Goal: Task Accomplishment & Management: Complete application form

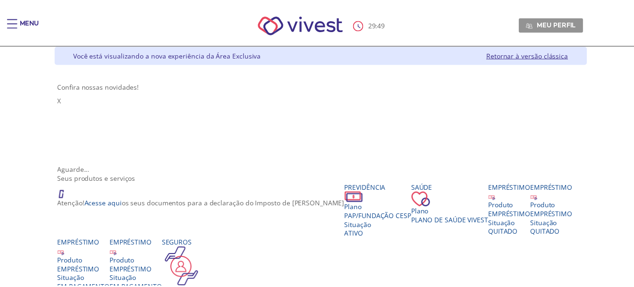
scroll to position [189, 0]
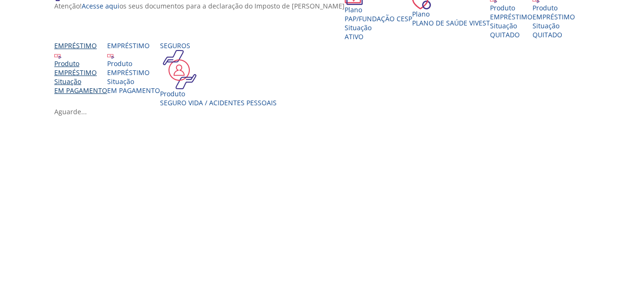
click at [107, 77] on div "EMPRÉSTIMO" at bounding box center [80, 72] width 53 height 9
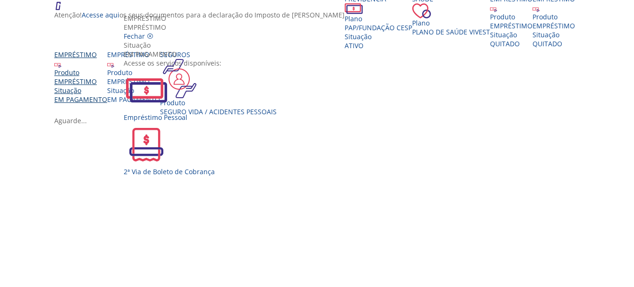
scroll to position [262, 0]
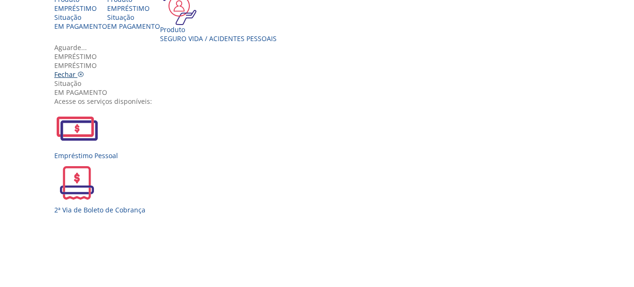
click at [76, 70] on span "Fechar" at bounding box center [64, 74] width 21 height 9
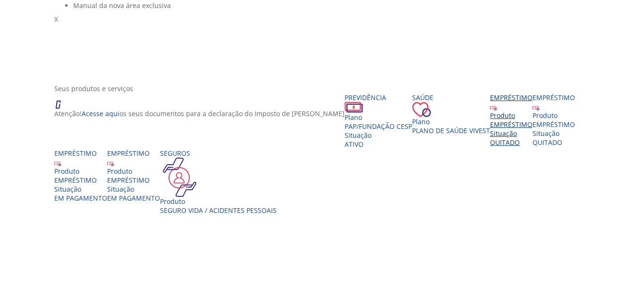
scroll to position [0, 0]
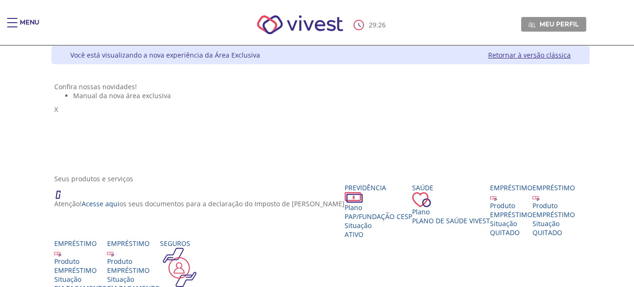
click at [291, 30] on img "Main header" at bounding box center [300, 25] width 107 height 40
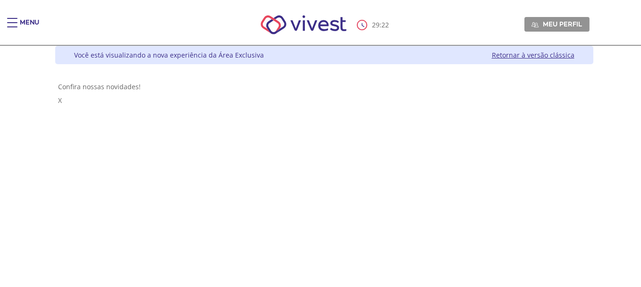
click at [111, 16] on div "29 : 22 Meu perfil Alterar Senha Sair" at bounding box center [320, 25] width 538 height 40
click at [226, 135] on div "Z6_L19A13G0LGPF00Q7UV9Q807BF6 Você está visualizando a nova experiência da Área…" at bounding box center [320, 166] width 545 height 241
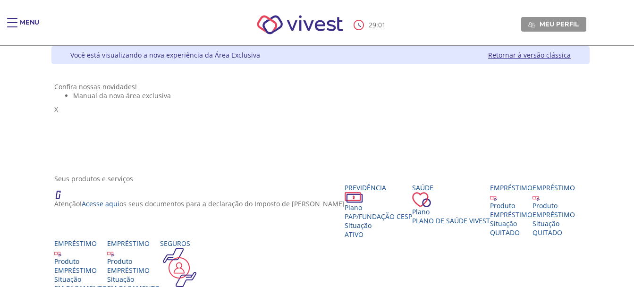
click at [12, 24] on div "Main header" at bounding box center [12, 27] width 10 height 19
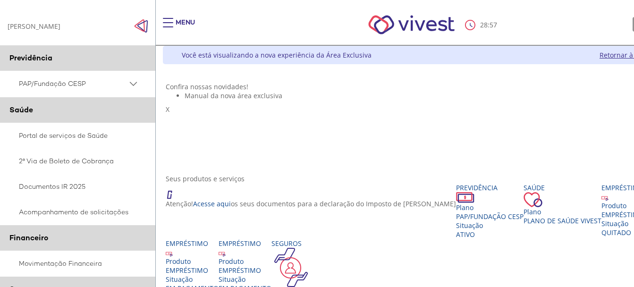
click at [12, 23] on div "[PERSON_NAME] [PERSON_NAME]" at bounding box center [34, 26] width 53 height 9
click at [174, 20] on div "Menu" at bounding box center [172, 27] width 19 height 19
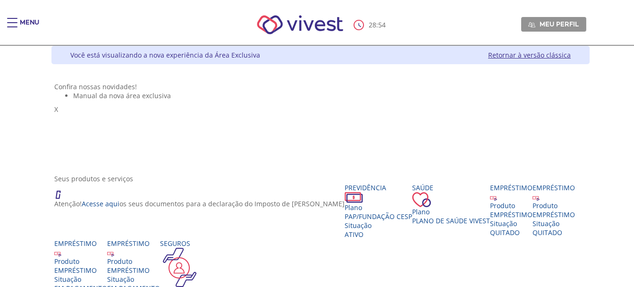
scroll to position [142, 0]
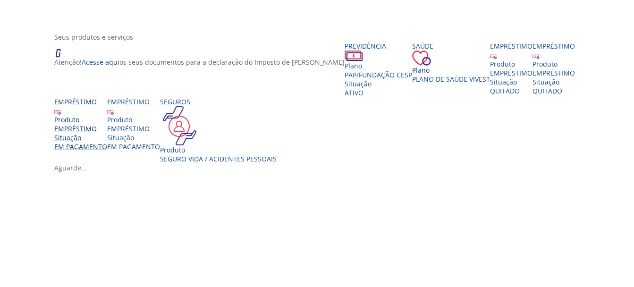
click at [107, 124] on div "Produto" at bounding box center [80, 119] width 53 height 9
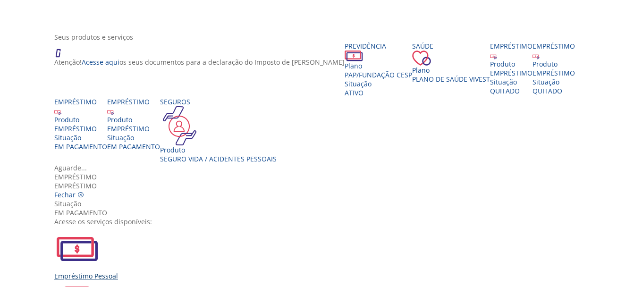
click at [181, 272] on div "Empréstimo Pessoal" at bounding box center [320, 276] width 533 height 9
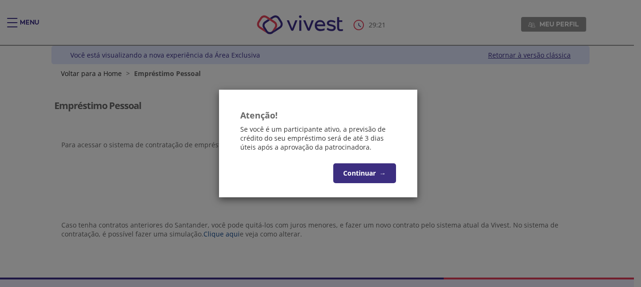
click at [357, 168] on button "Continuar →" at bounding box center [364, 173] width 63 height 20
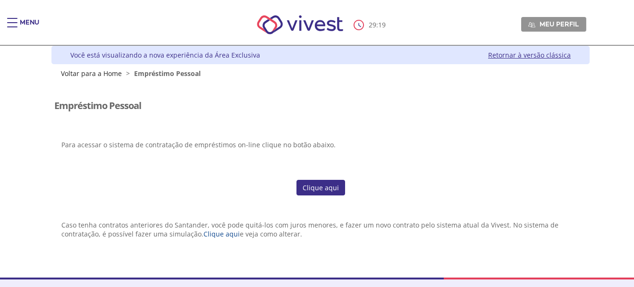
click at [326, 189] on link "Clique aqui" at bounding box center [321, 188] width 49 height 16
